Goal: Communication & Community: Connect with others

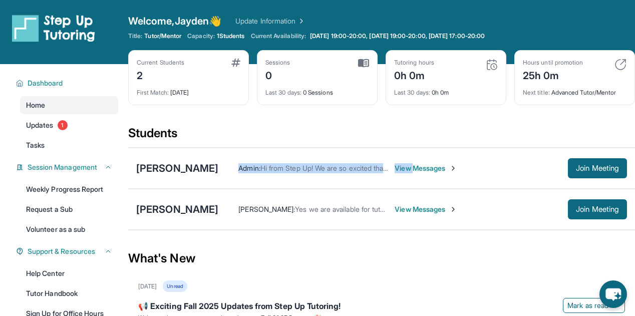
drag, startPoint x: 467, startPoint y: 166, endPoint x: 267, endPoint y: 157, distance: 199.5
click at [267, 157] on div "Esandi Pawansa Rangedara Admin : Hi from Step Up! We are so excited that you ar…" at bounding box center [381, 168] width 507 height 41
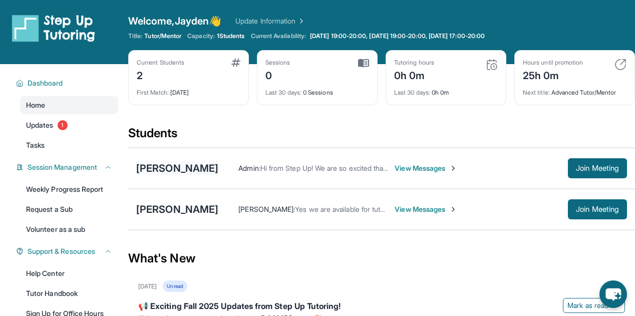
click at [218, 171] on div "[PERSON_NAME]" at bounding box center [177, 168] width 82 height 14
click at [576, 166] on span "Join Meeting" at bounding box center [597, 168] width 43 height 6
click at [457, 166] on span "View Messages" at bounding box center [426, 168] width 63 height 10
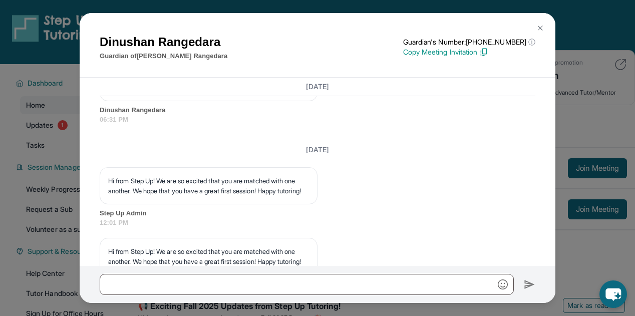
scroll to position [1184, 0]
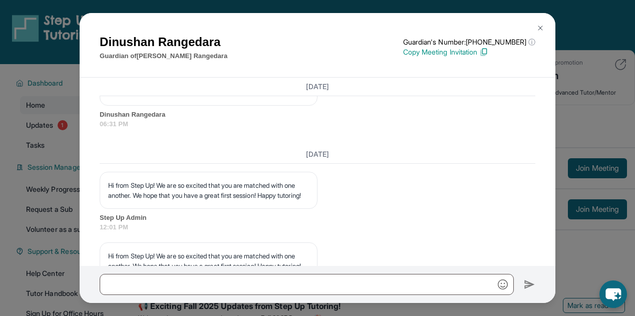
click at [602, 141] on div "Dinushan Rangedara Guardian of Esandi Pawansa Rangedara Guardian's Number: +140…" at bounding box center [317, 158] width 635 height 316
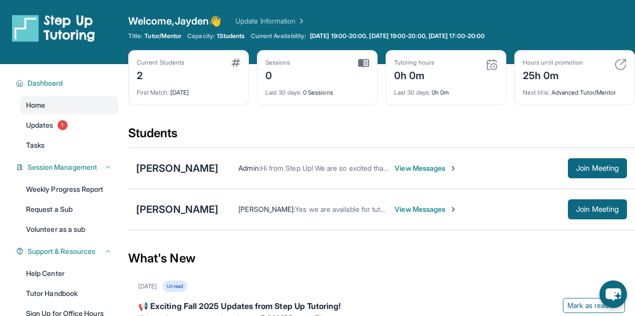
click at [395, 210] on span "View Messages" at bounding box center [426, 209] width 63 height 10
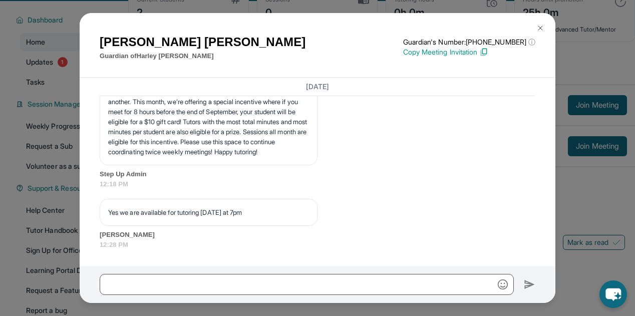
scroll to position [1713, 0]
click at [488, 53] on img at bounding box center [483, 52] width 9 height 9
click at [438, 53] on img at bounding box center [433, 52] width 9 height 9
click at [539, 29] on img at bounding box center [540, 28] width 8 height 8
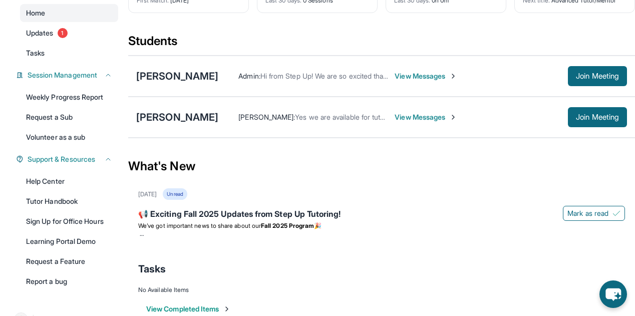
scroll to position [87, 0]
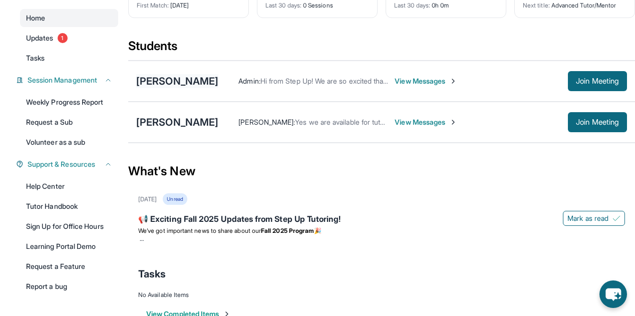
click at [185, 80] on div "[PERSON_NAME]" at bounding box center [177, 81] width 82 height 14
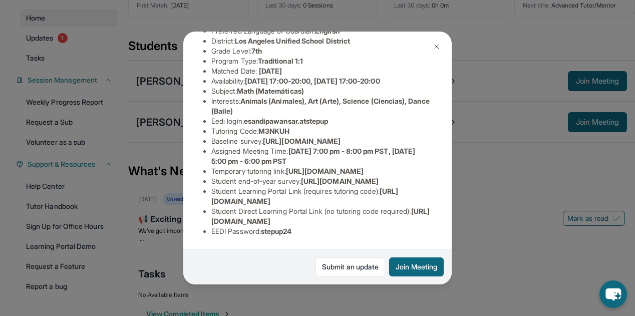
scroll to position [204, 0]
click at [142, 122] on div "Esandi Pawansa Rangedara Guardian: Dinushan Rangedara Student Information https…" at bounding box center [317, 158] width 635 height 316
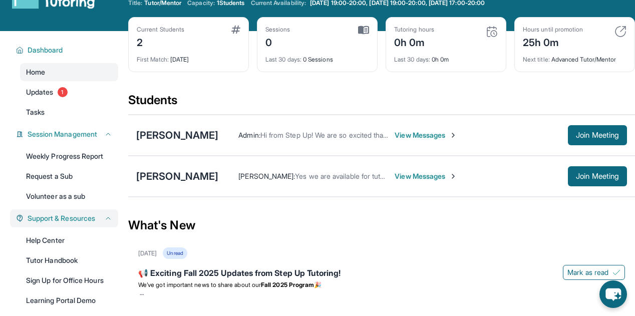
scroll to position [0, 0]
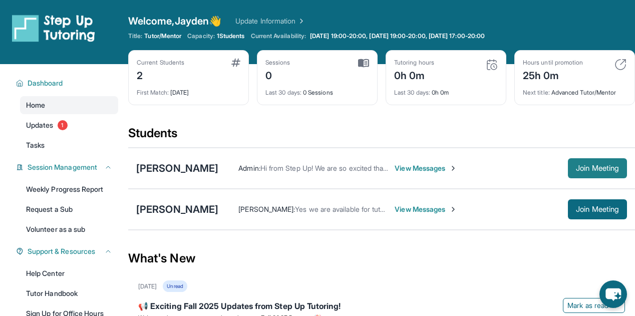
click at [570, 168] on button "Join Meeting" at bounding box center [597, 168] width 59 height 20
click at [604, 159] on button "Join Meeting" at bounding box center [597, 168] width 59 height 20
